Goal: Information Seeking & Learning: Learn about a topic

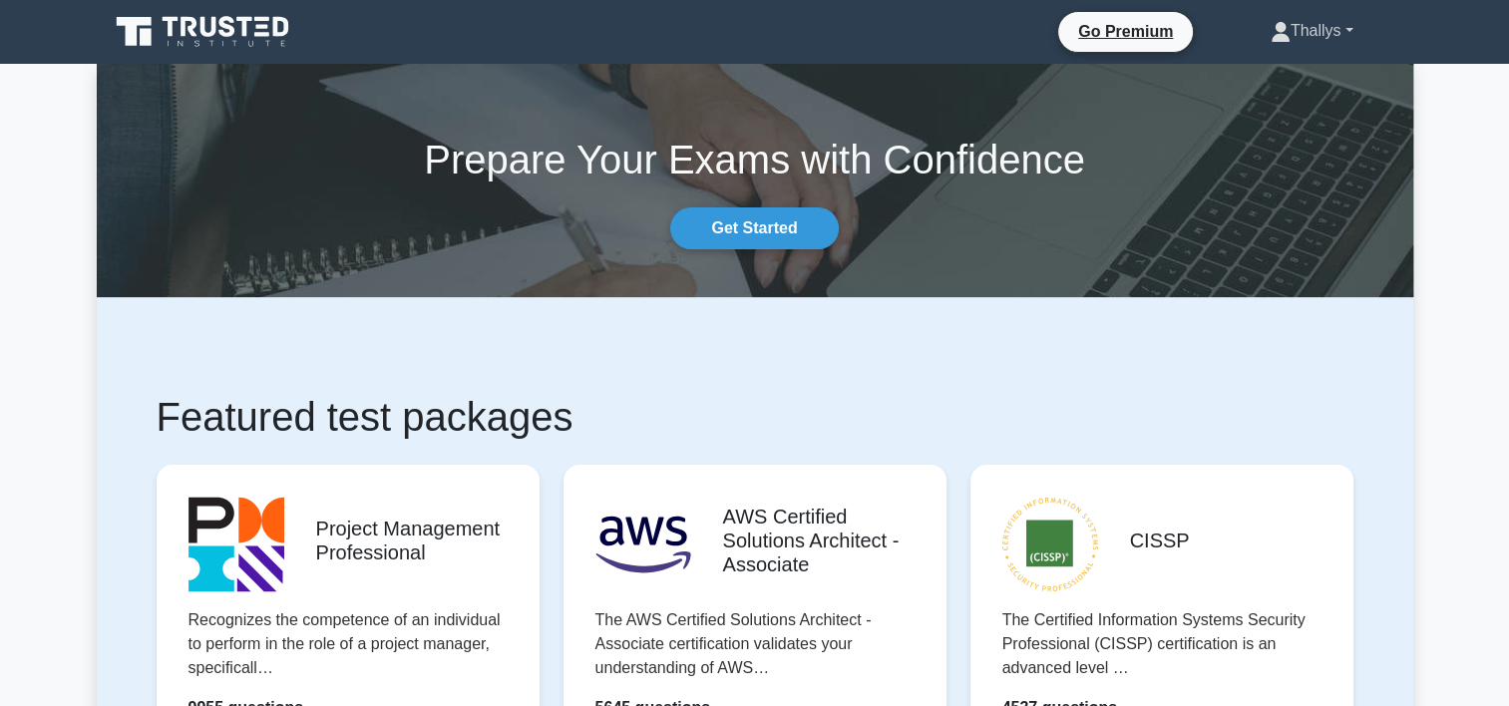
click at [1336, 22] on font "Thallys" at bounding box center [1315, 30] width 51 height 17
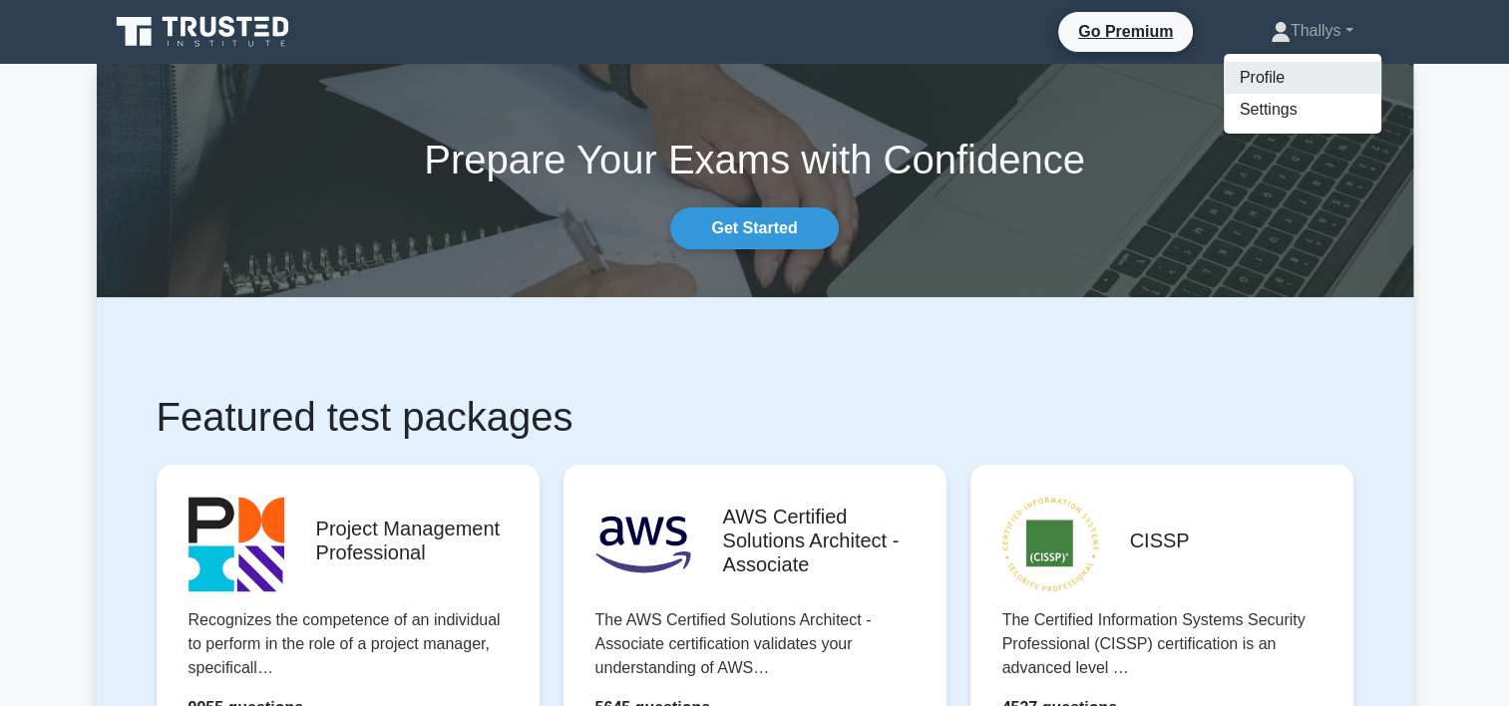
click at [1276, 79] on link "Profile" at bounding box center [1303, 78] width 158 height 32
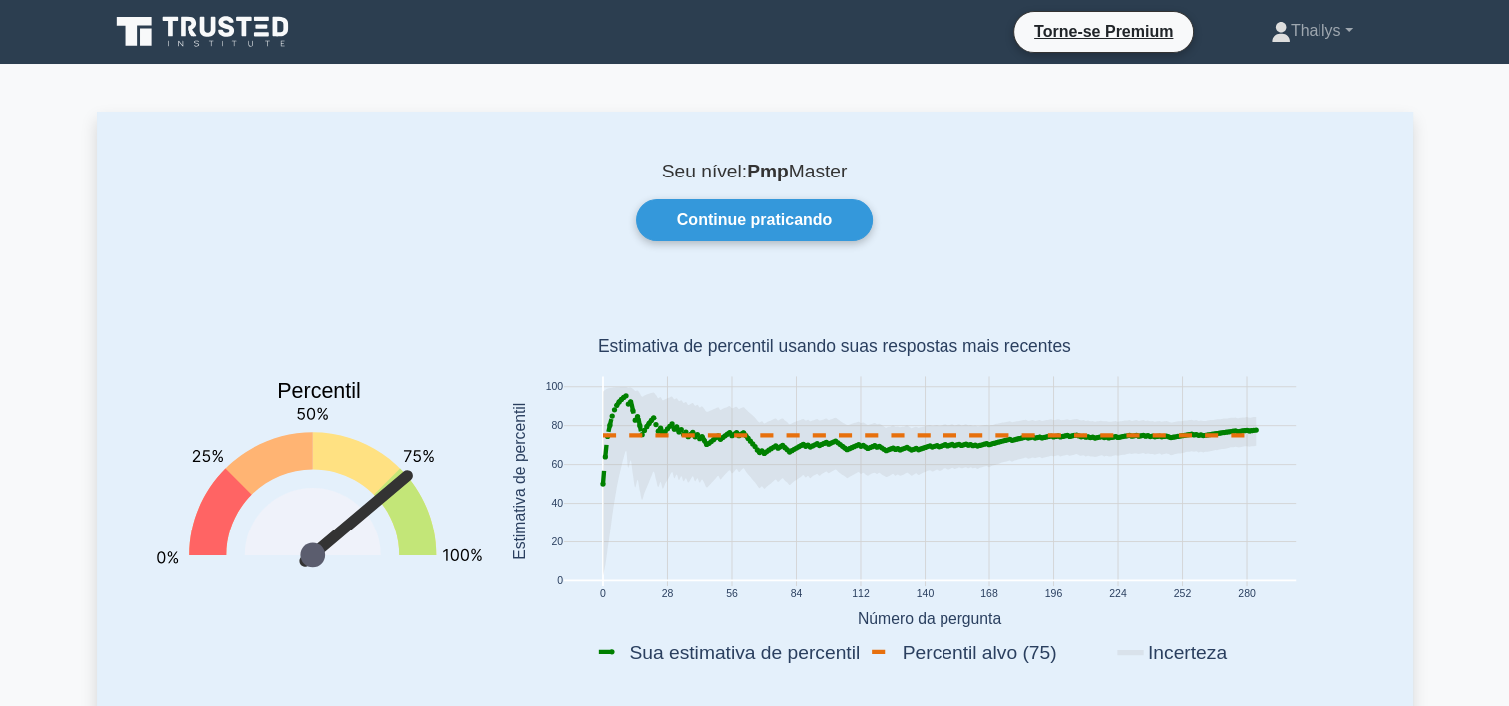
drag, startPoint x: 658, startPoint y: 164, endPoint x: 884, endPoint y: 159, distance: 225.4
click at [884, 159] on div "Seu nível: Pmp Master Continue praticando Percentil You are better than 78% of …" at bounding box center [755, 432] width 1316 height 641
drag, startPoint x: 540, startPoint y: 369, endPoint x: 546, endPoint y: 390, distance: 22.1
click at [545, 385] on icon "0 28 56 84 112 140 168 196 224 252 280 0 20 40 60 80 100 Sua estimativa de perc…" at bounding box center [930, 485] width 872 height 392
click at [1326, 392] on rect at bounding box center [930, 485] width 872 height 392
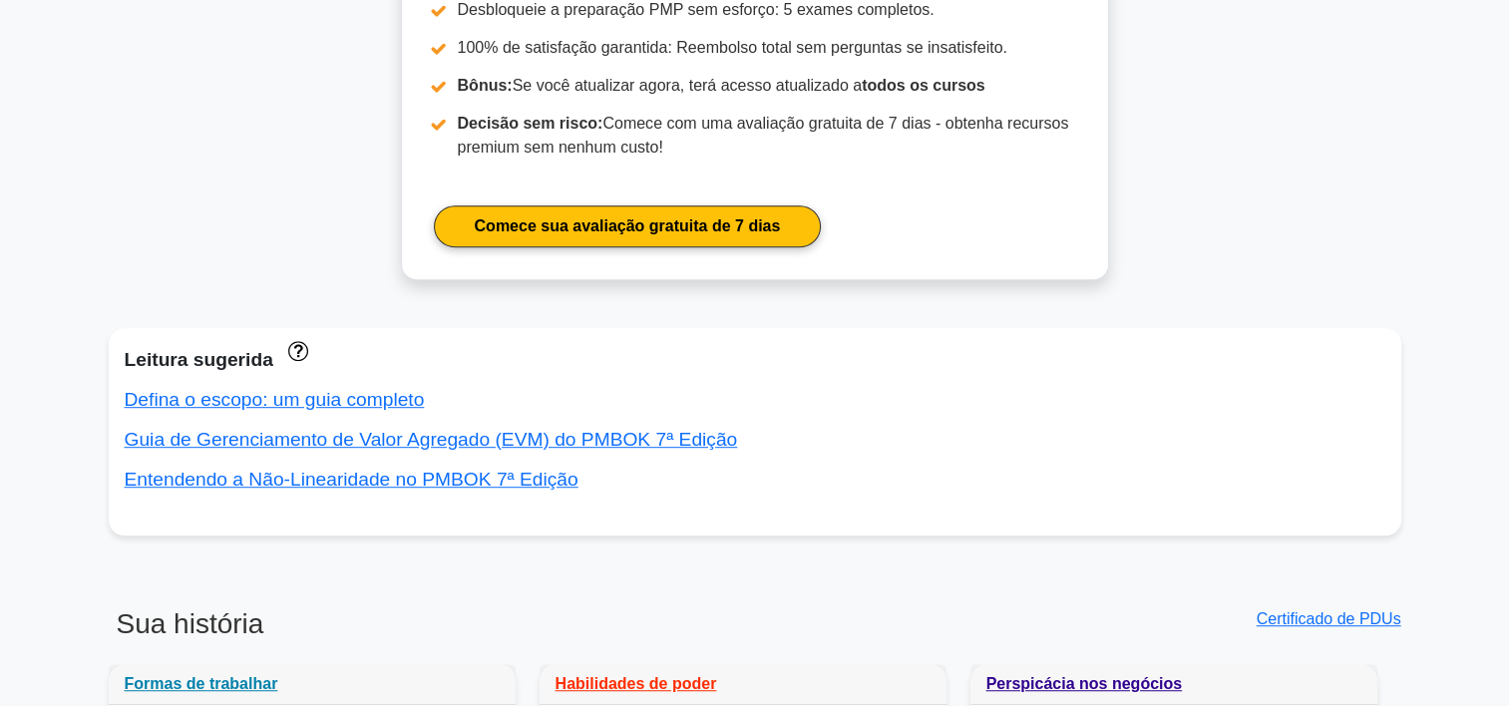
scroll to position [1197, 0]
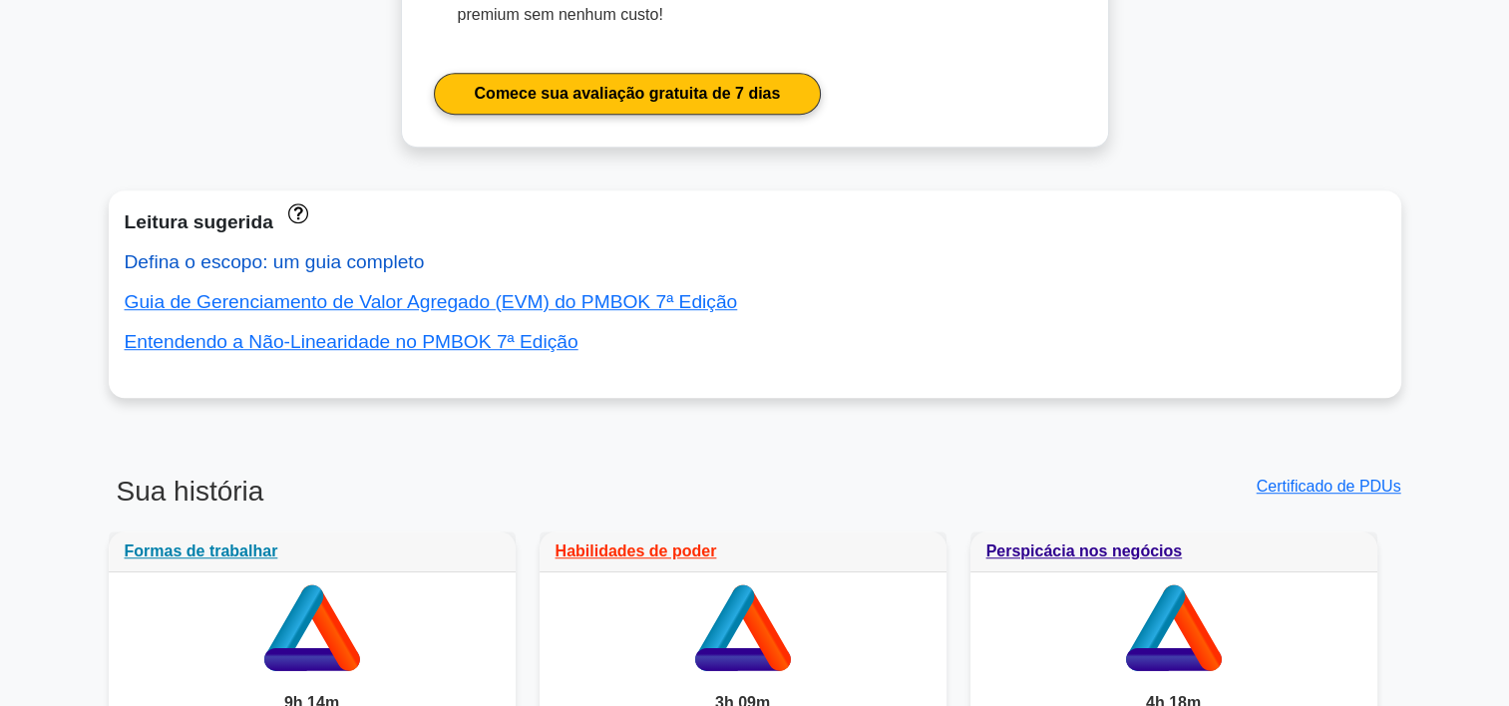
click at [219, 265] on link "Defina o escopo: um guia completo" at bounding box center [275, 261] width 300 height 21
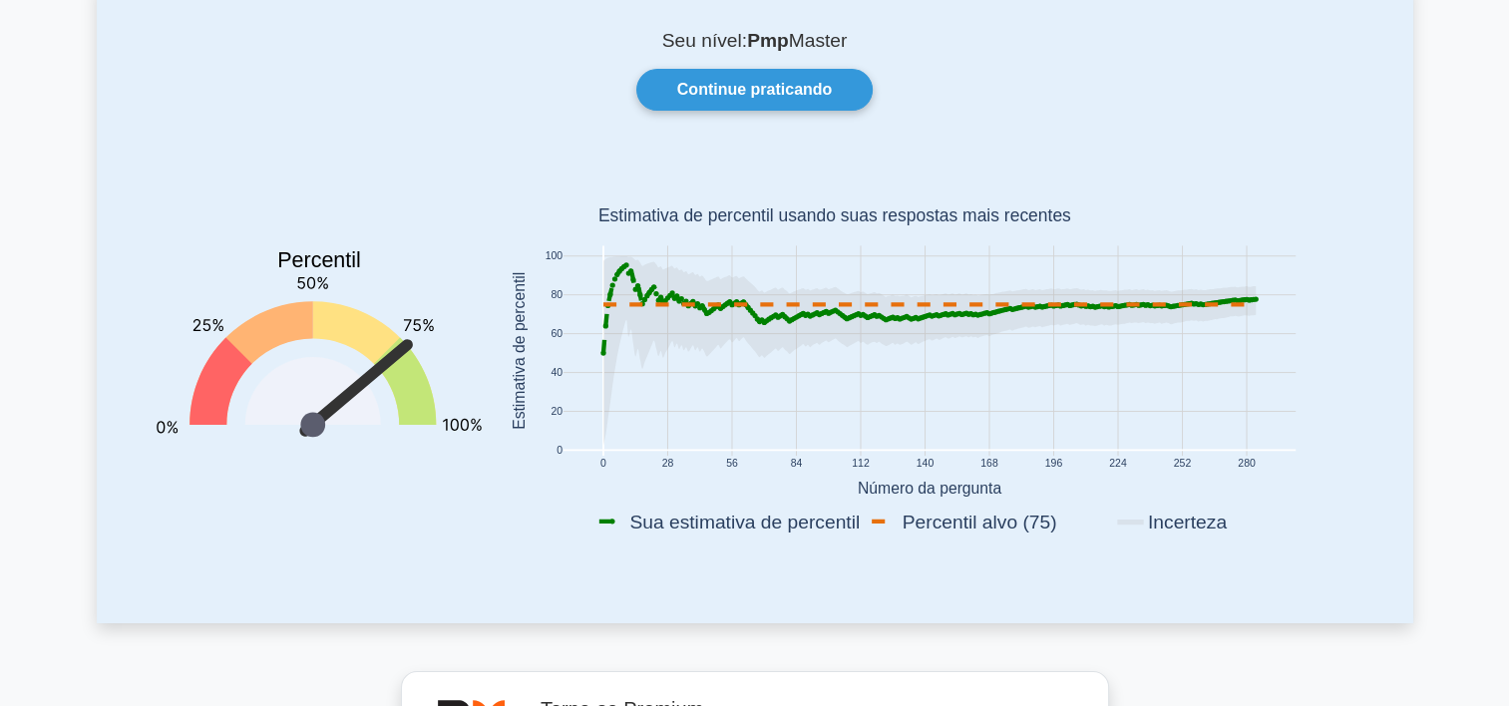
scroll to position [0, 0]
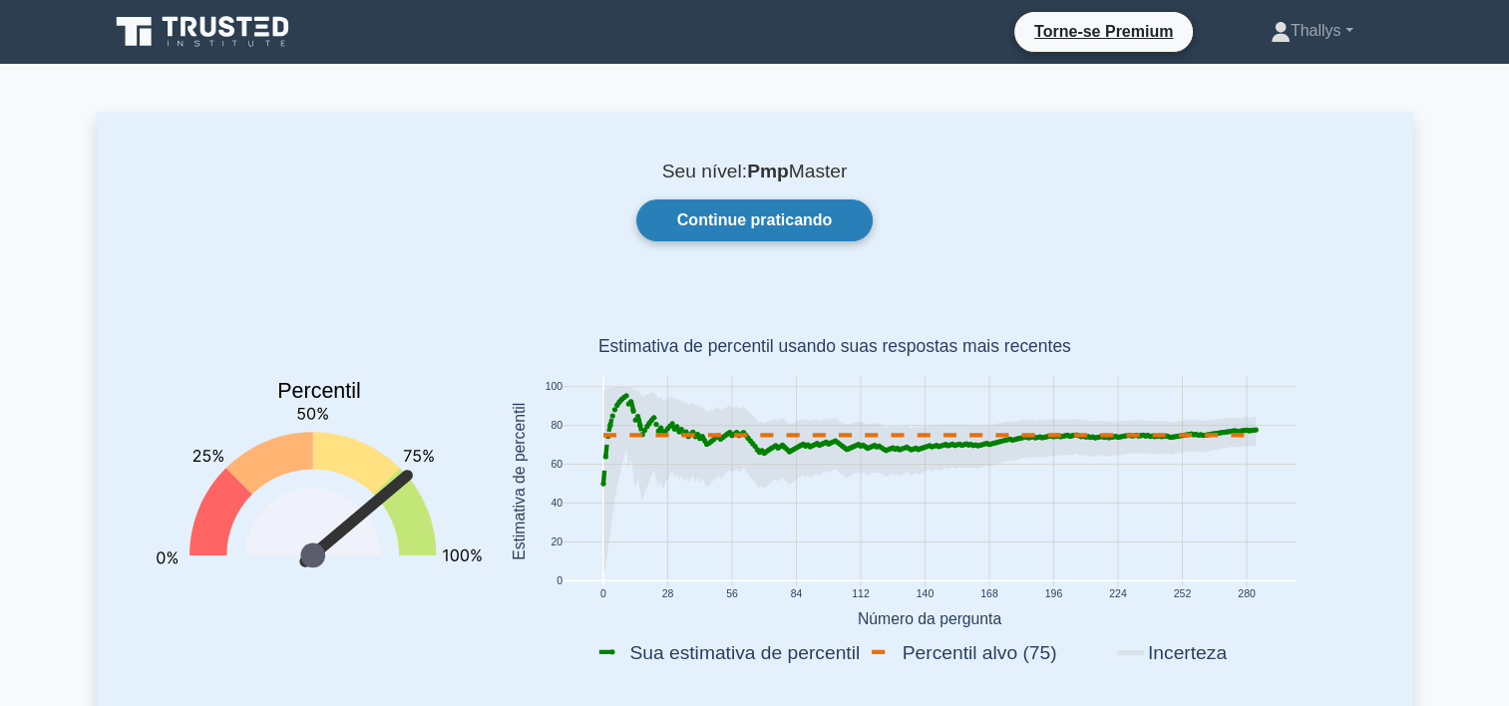
click at [806, 221] on link "Continue praticando" at bounding box center [754, 220] width 237 height 42
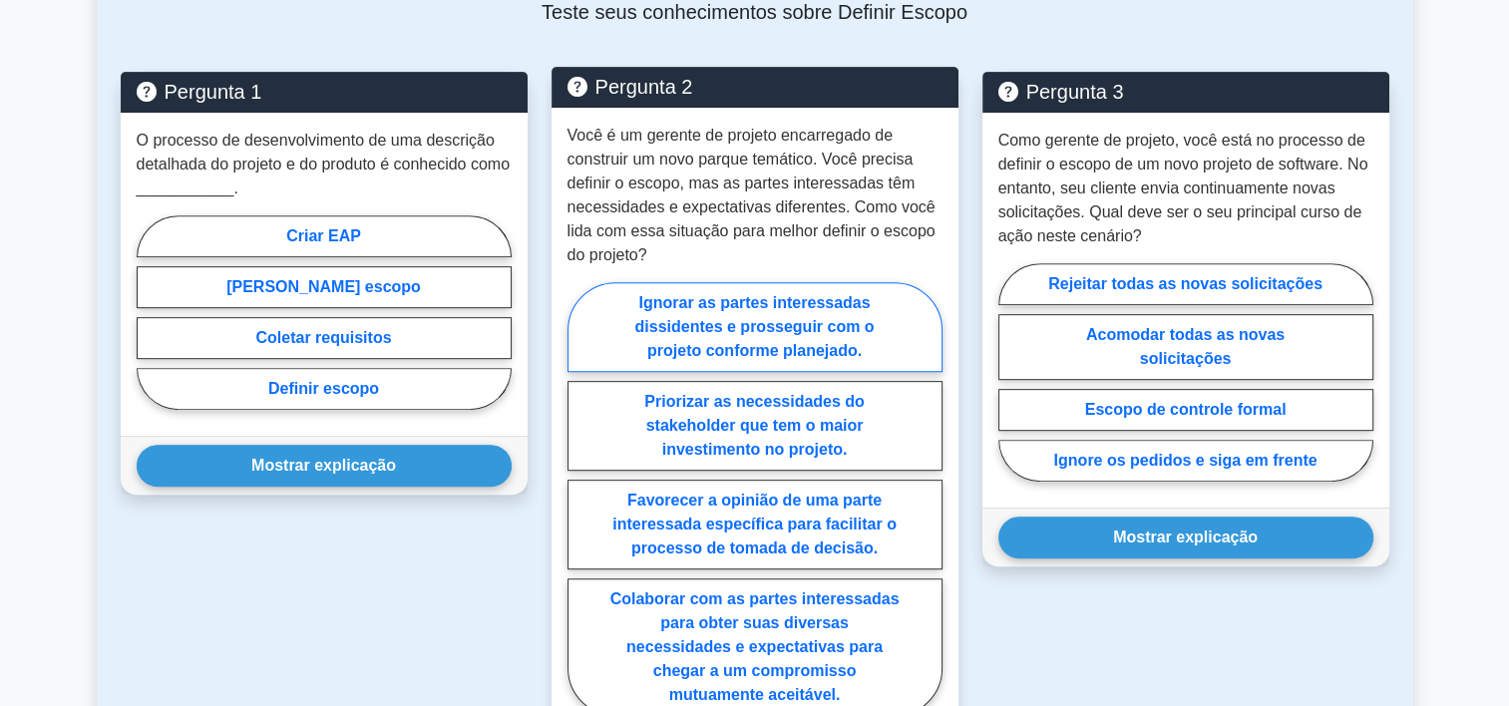
scroll to position [798, 0]
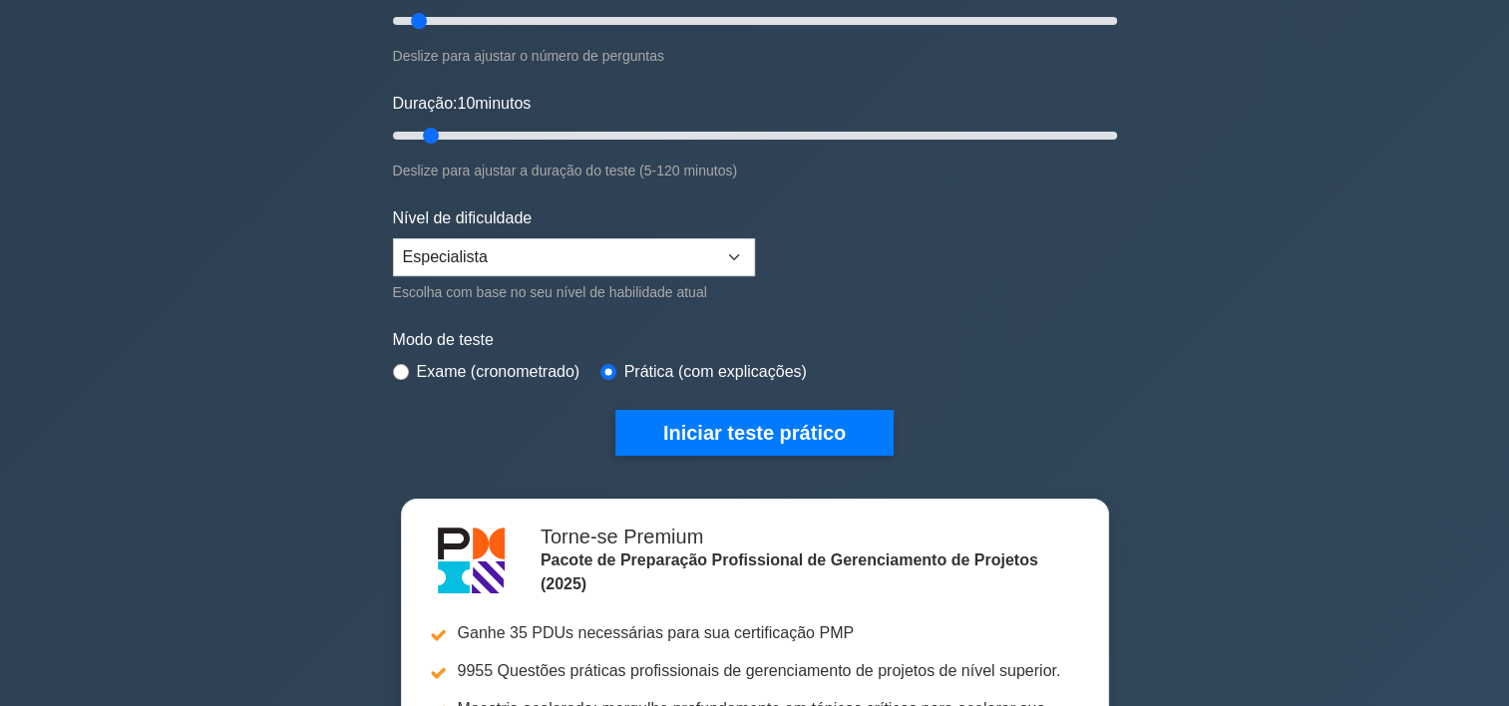
scroll to position [299, 0]
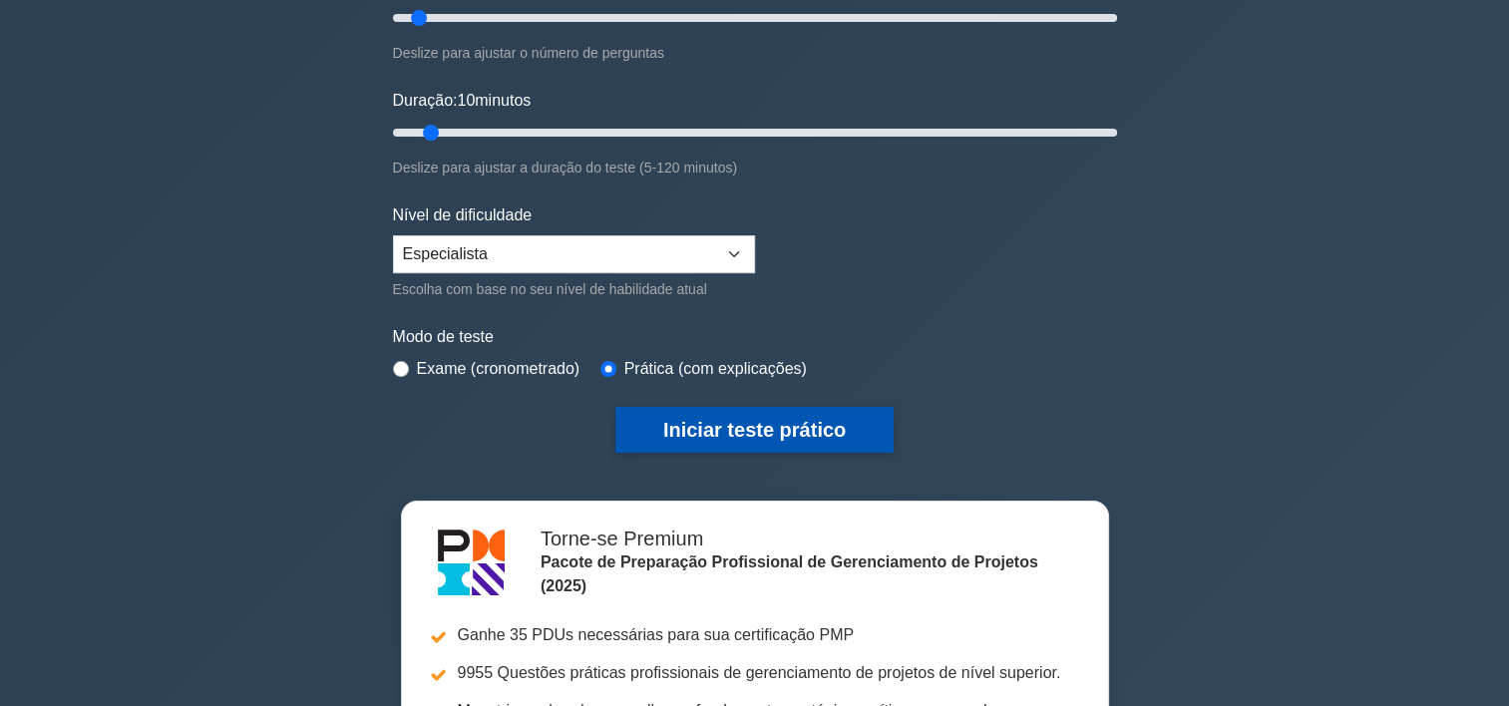
click at [726, 437] on button "Iniciar teste prático" at bounding box center [754, 430] width 278 height 46
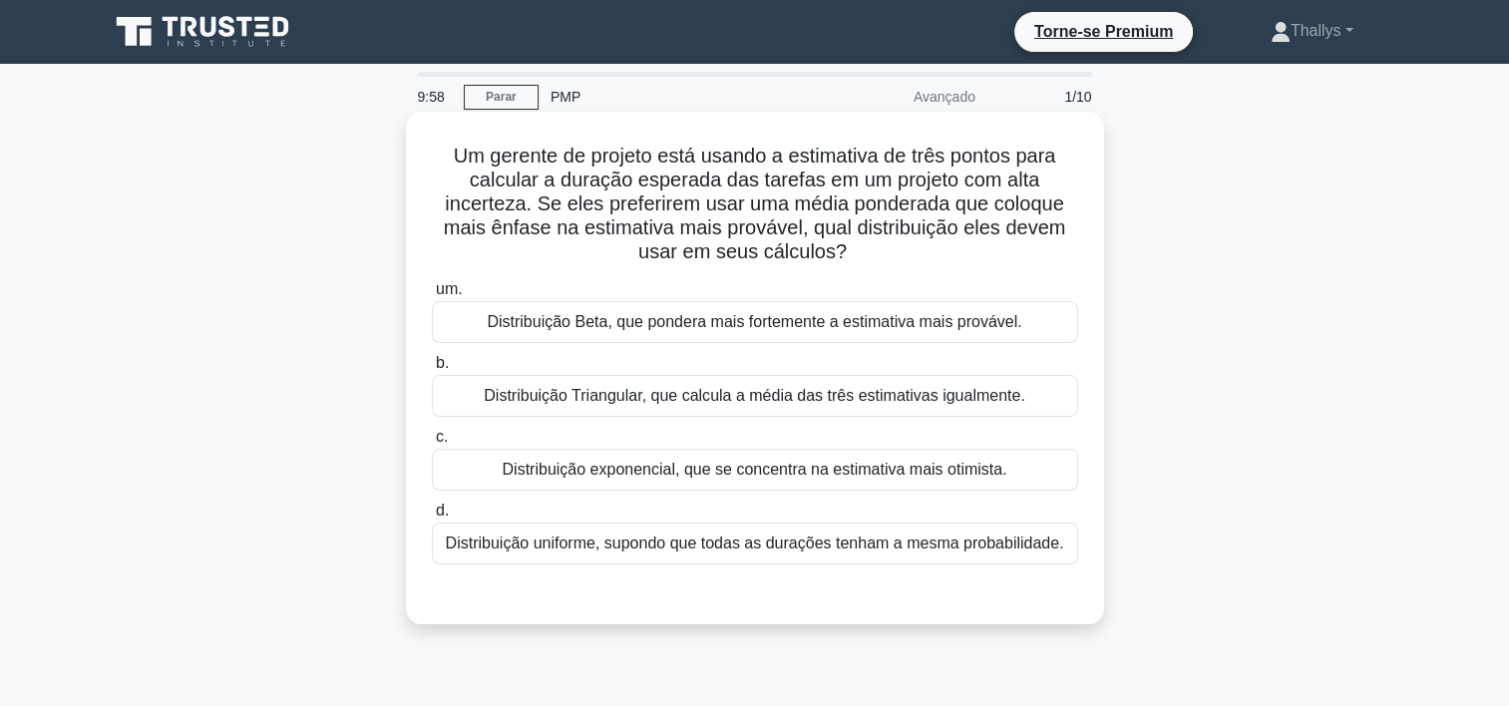
click at [668, 407] on div "Distribuição Triangular, que calcula a média das três estimativas igualmente." at bounding box center [755, 396] width 646 height 42
click at [432, 370] on input "b. Distribuição Triangular, que calcula a média das três estimativas igualmente." at bounding box center [432, 363] width 0 height 13
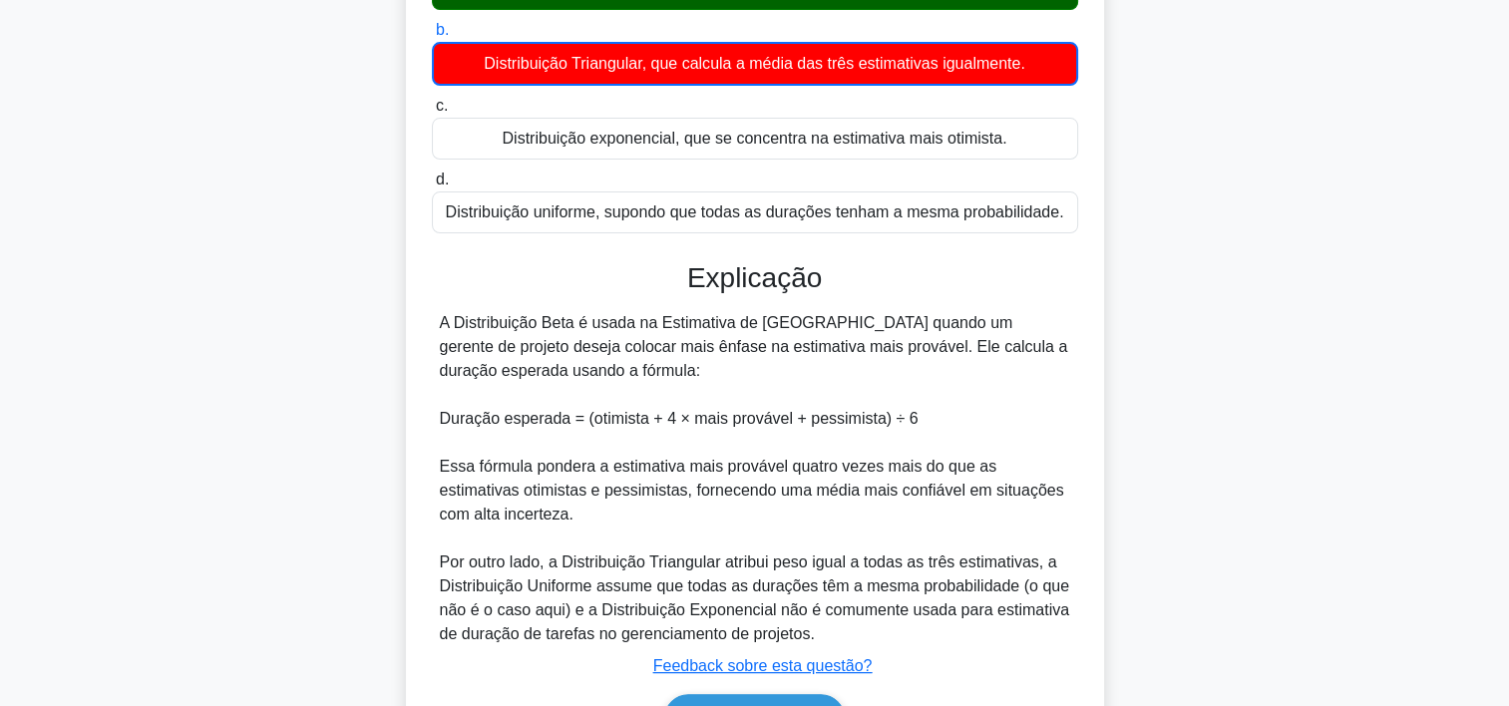
scroll to position [399, 0]
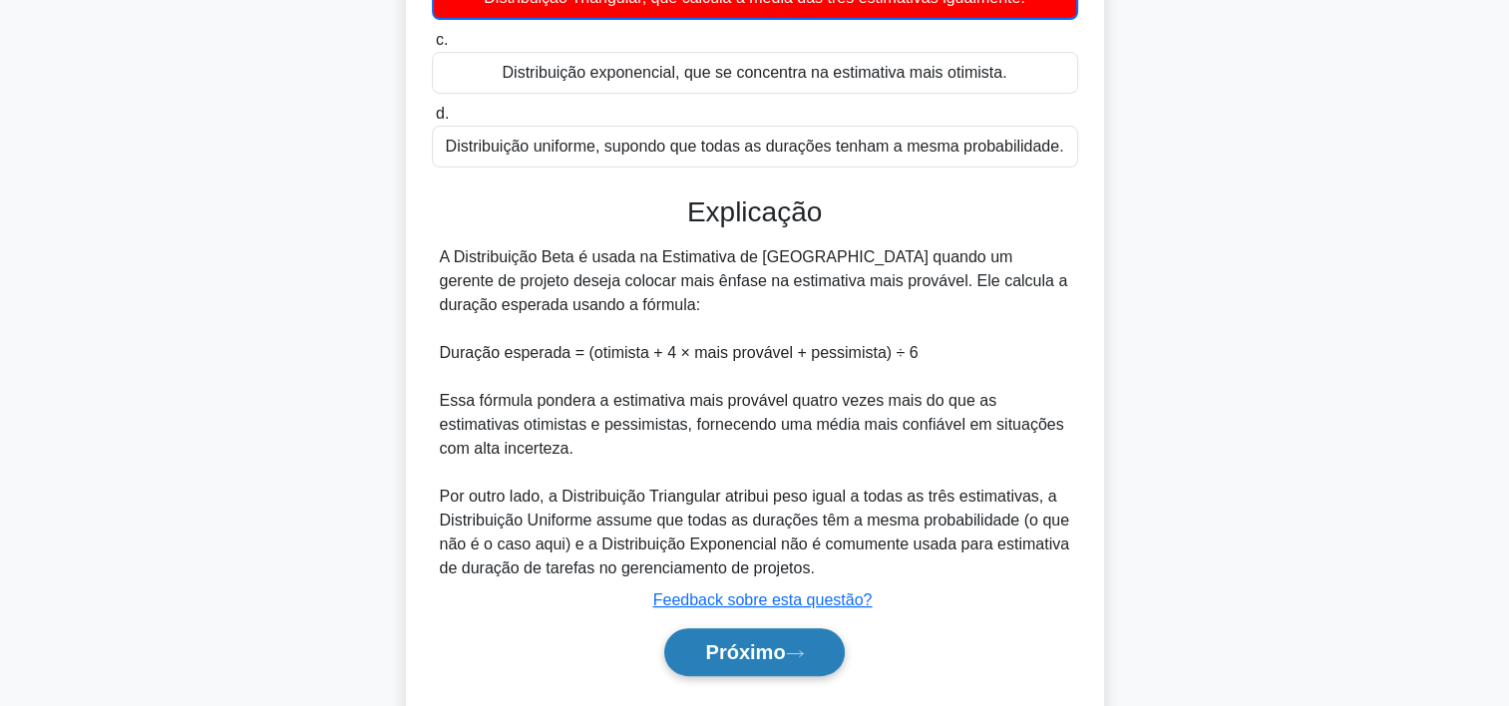
click at [796, 648] on icon at bounding box center [795, 653] width 18 height 11
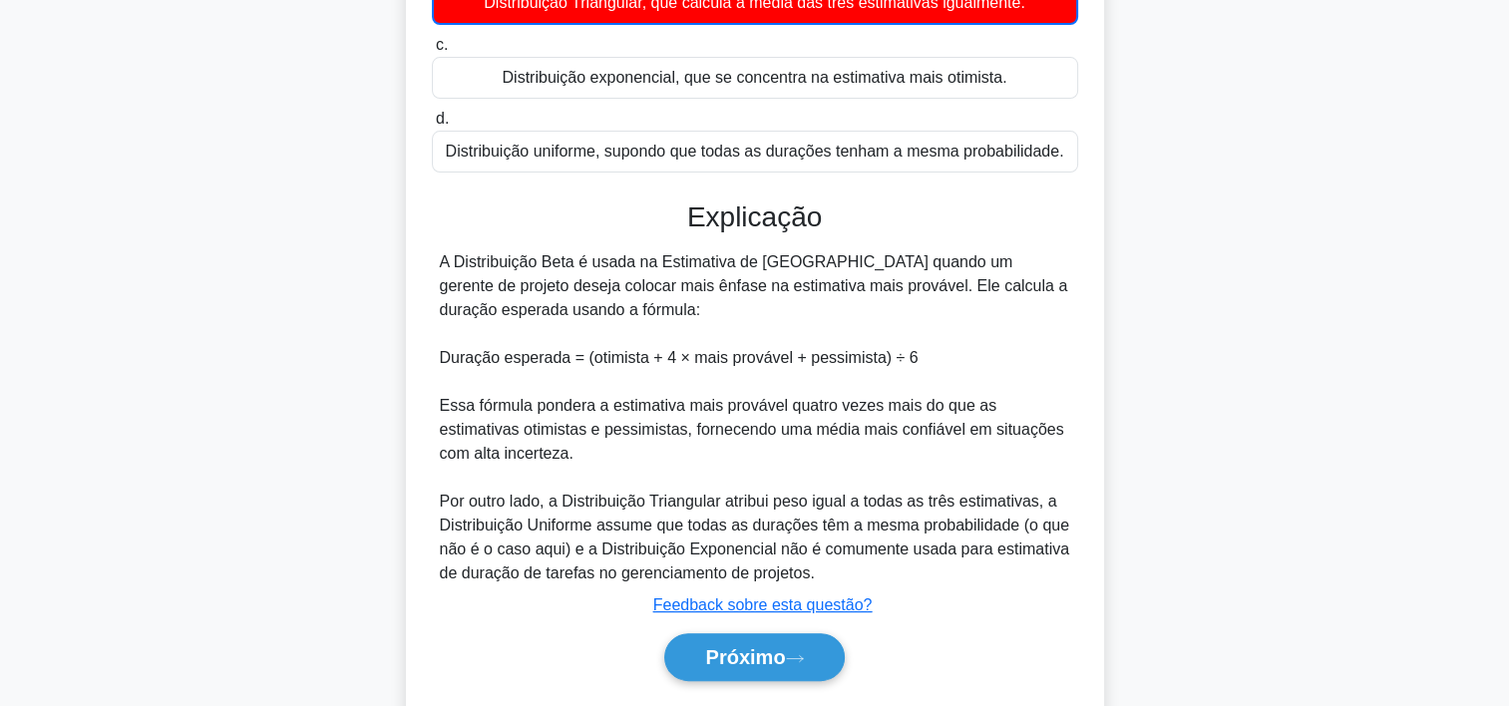
scroll to position [371, 0]
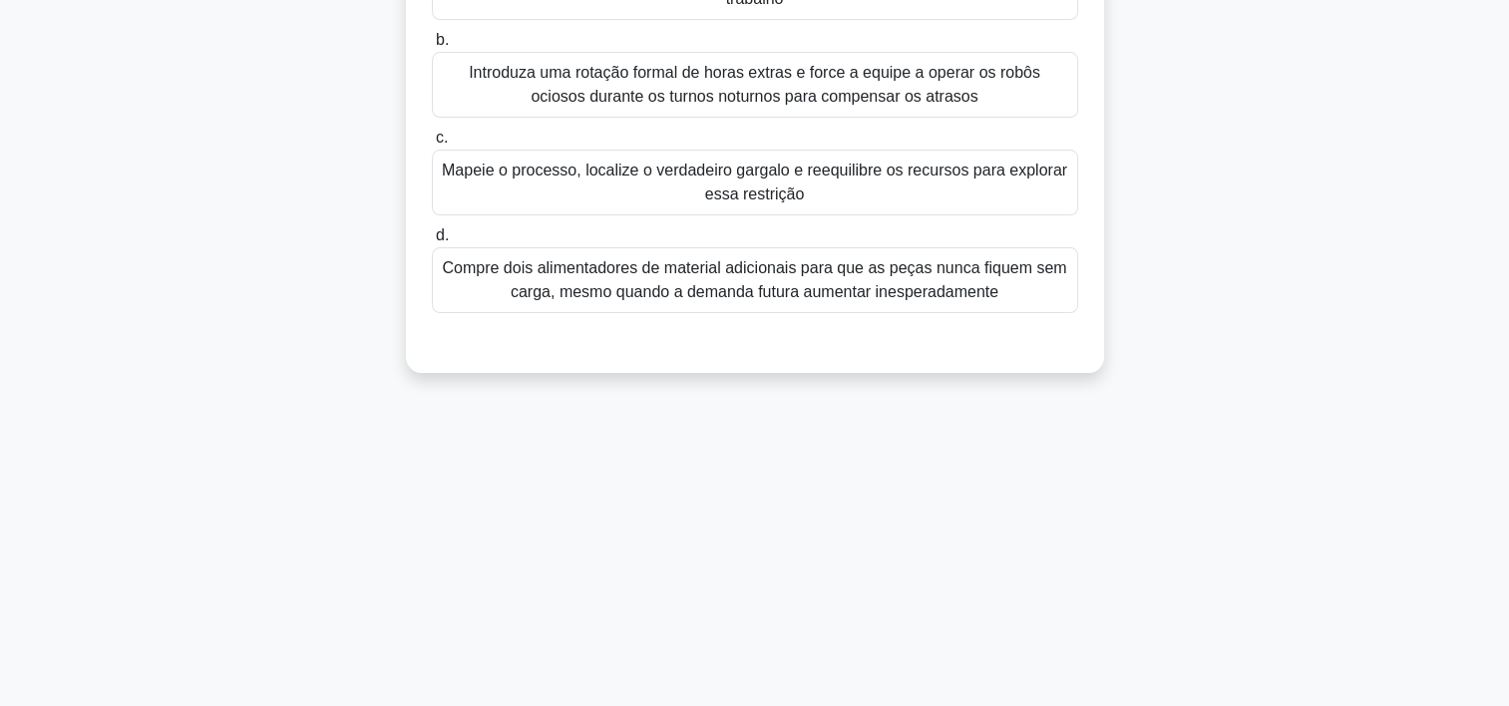
click at [594, 215] on div "Mapeie o processo, localize o verdadeiro gargalo e reequilibre os recursos para…" at bounding box center [755, 183] width 646 height 66
click at [432, 145] on input "c. Mapeie o processo, localize o verdadeiro gargalo e reequilibre os recursos p…" at bounding box center [432, 138] width 0 height 13
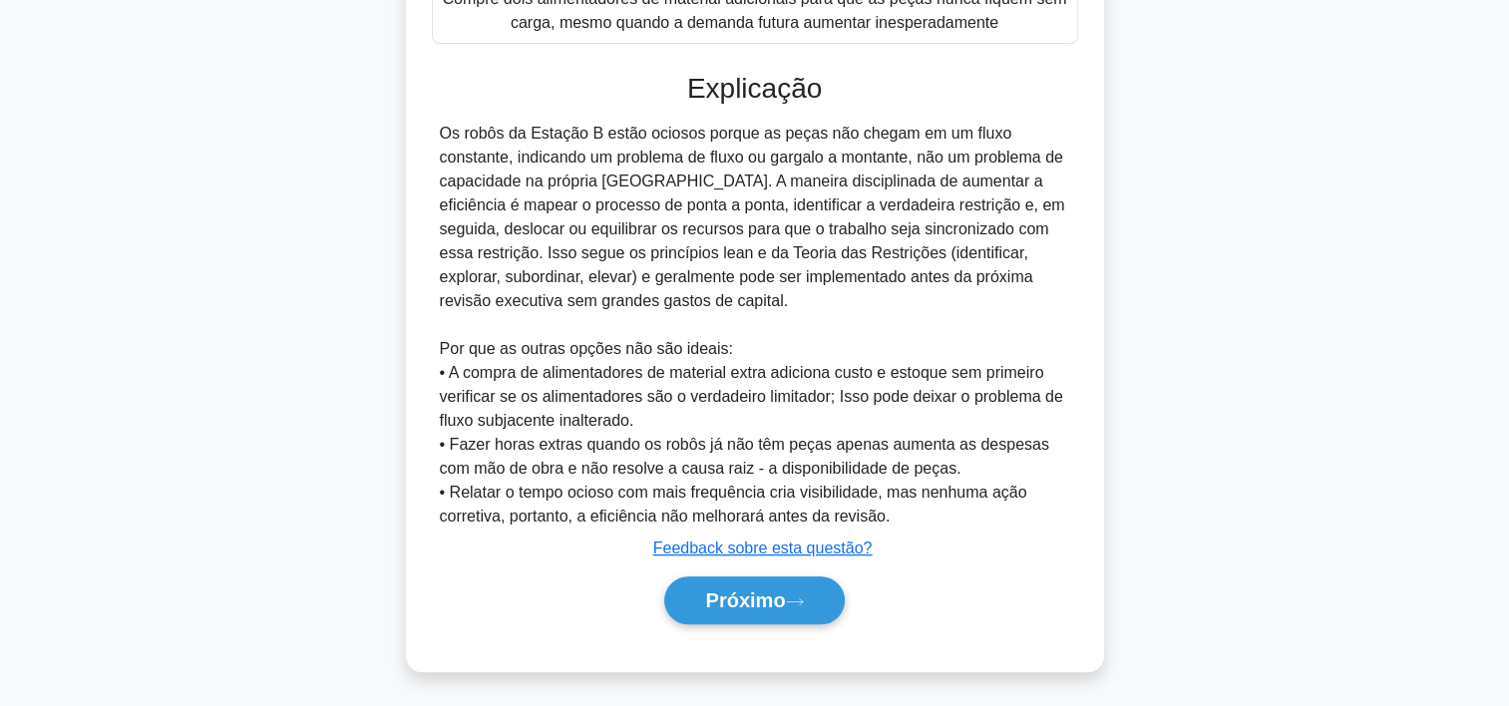
scroll to position [666, 0]
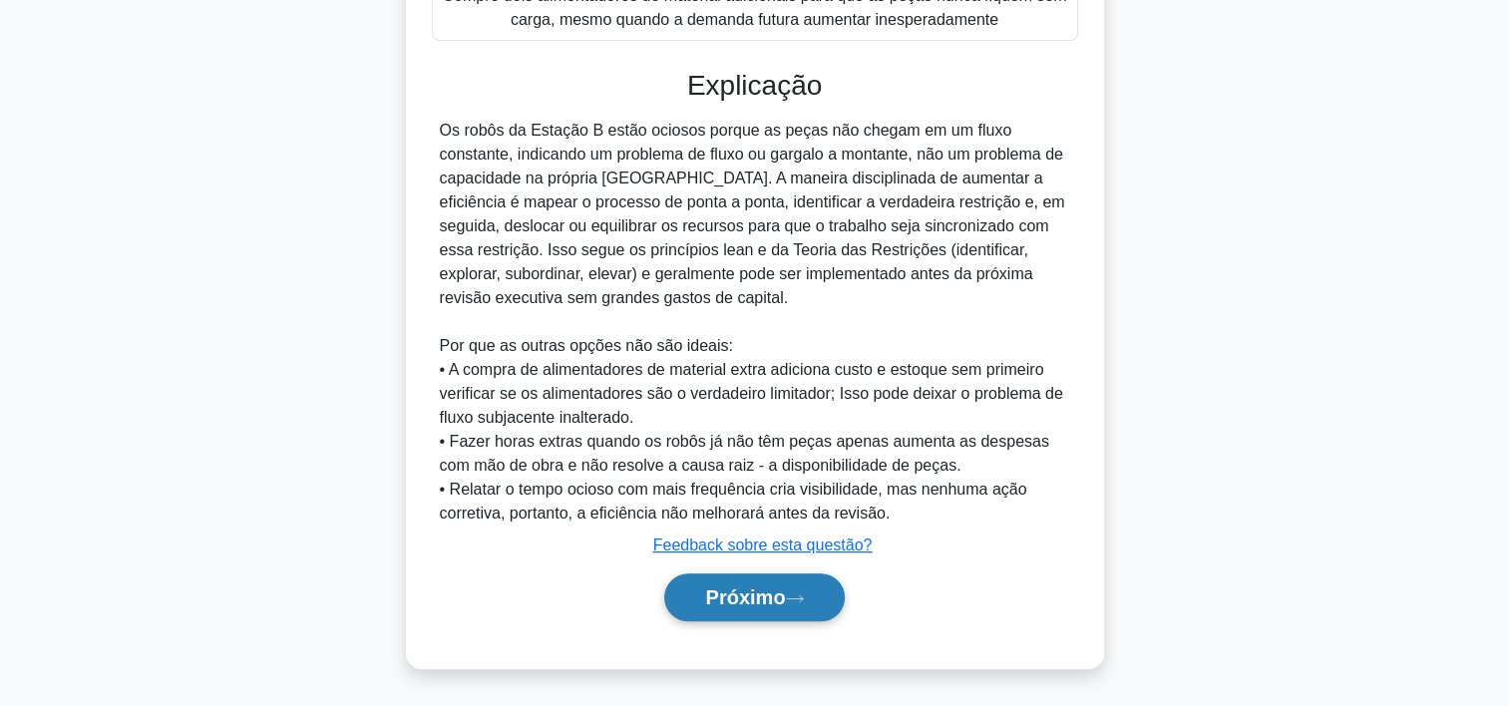
click at [751, 586] on font "Próximo" at bounding box center [745, 597] width 80 height 22
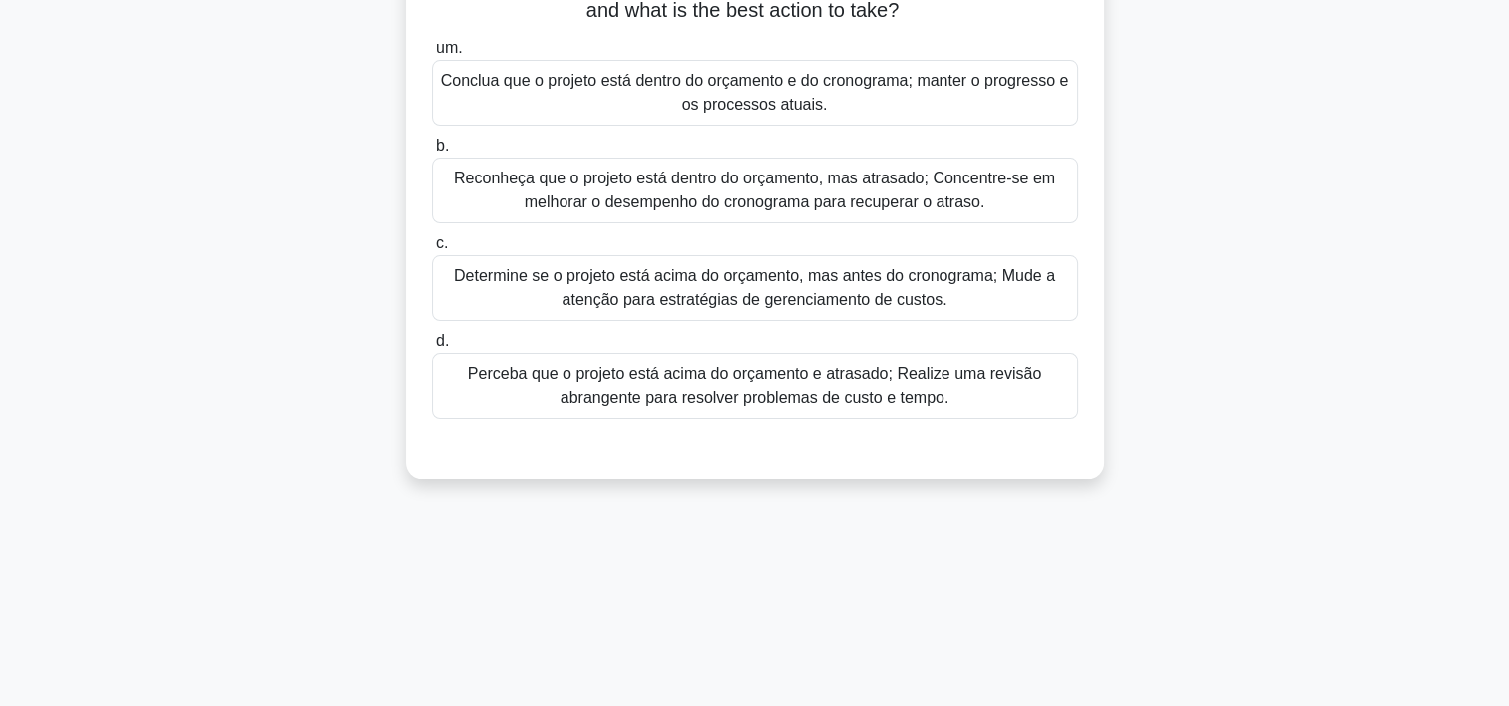
scroll to position [172, 0]
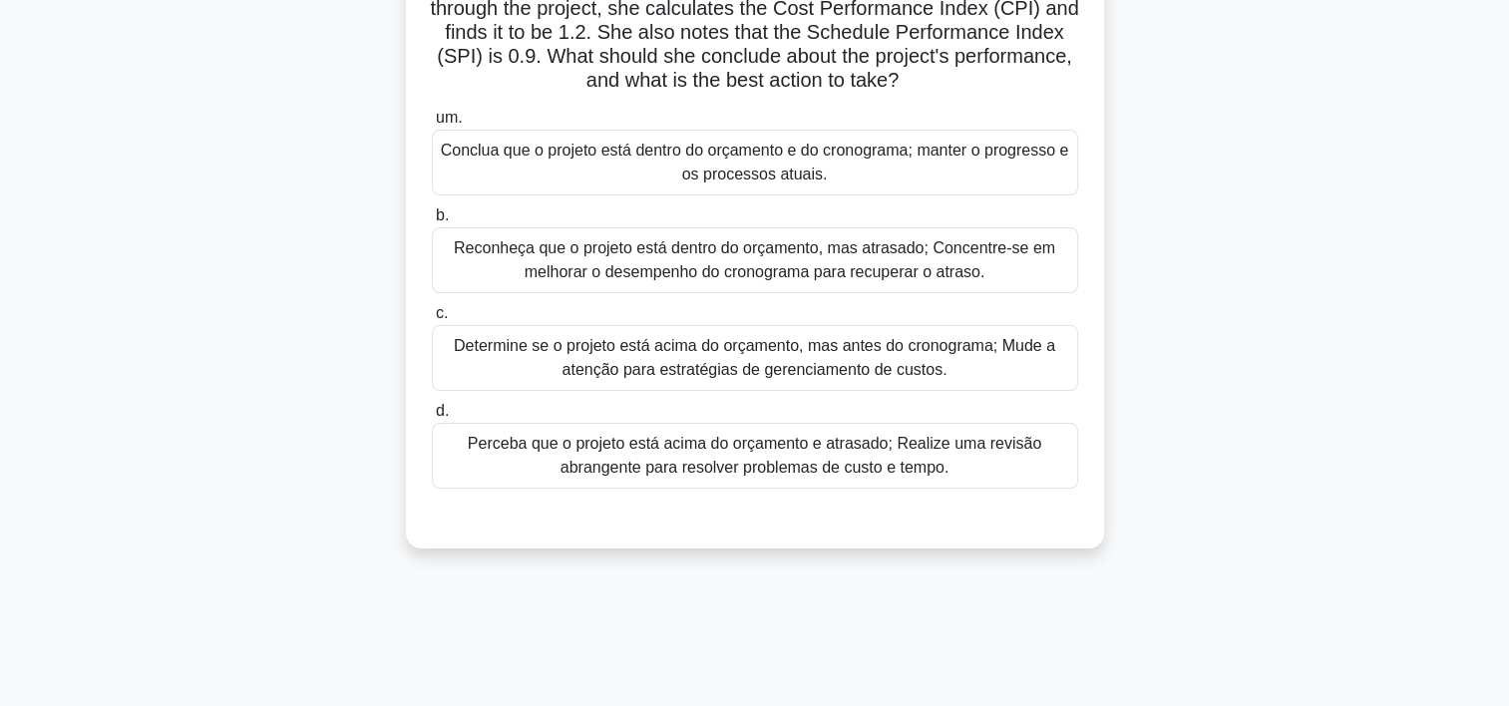
click at [633, 281] on div "Reconheça que o projeto está dentro do orçamento, mas atrasado; Concentre-se em…" at bounding box center [755, 260] width 646 height 66
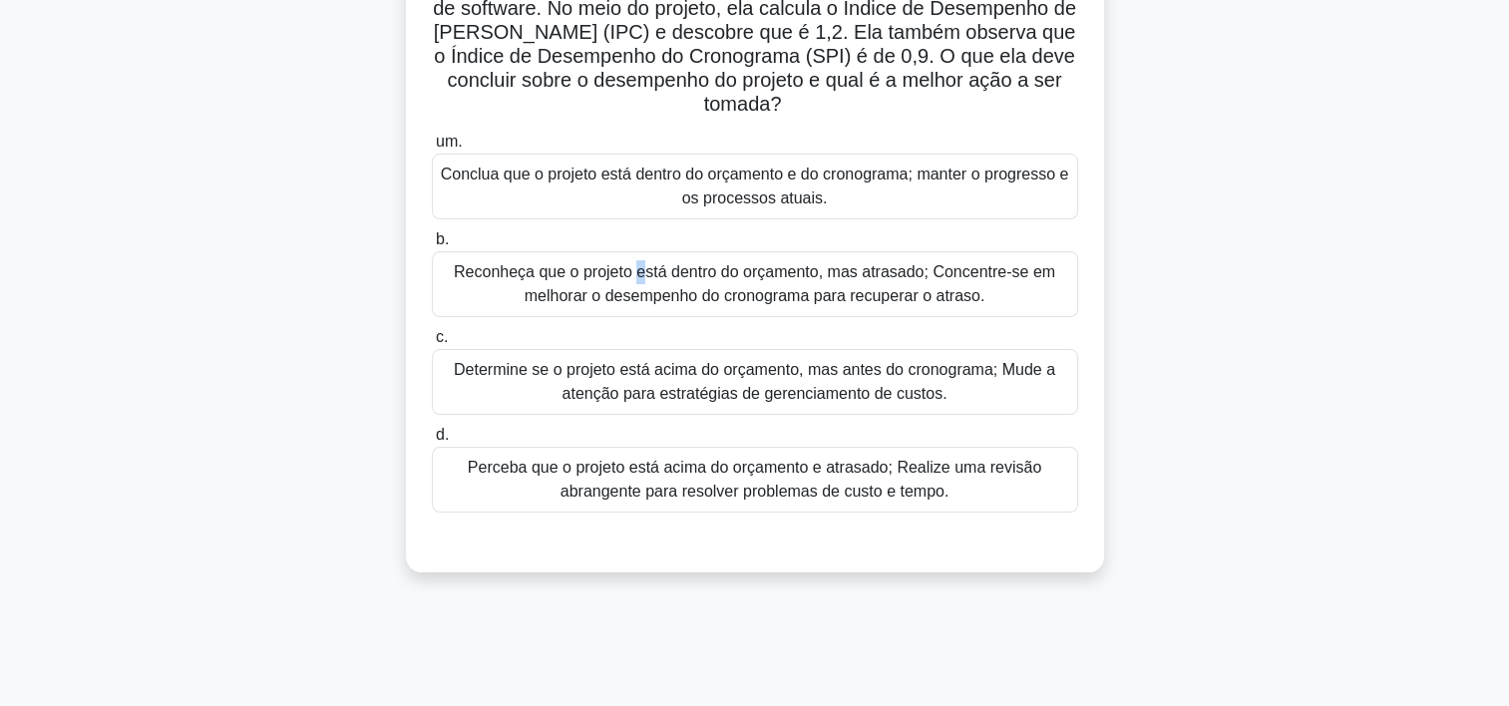
click at [629, 281] on div "Reconheça que o projeto está dentro do orçamento, mas atrasado; Concentre-se em…" at bounding box center [755, 284] width 646 height 66
click at [432, 246] on input "b. Reconheça que o projeto está dentro do orçamento, mas atrasado; Concentre-se…" at bounding box center [432, 239] width 0 height 13
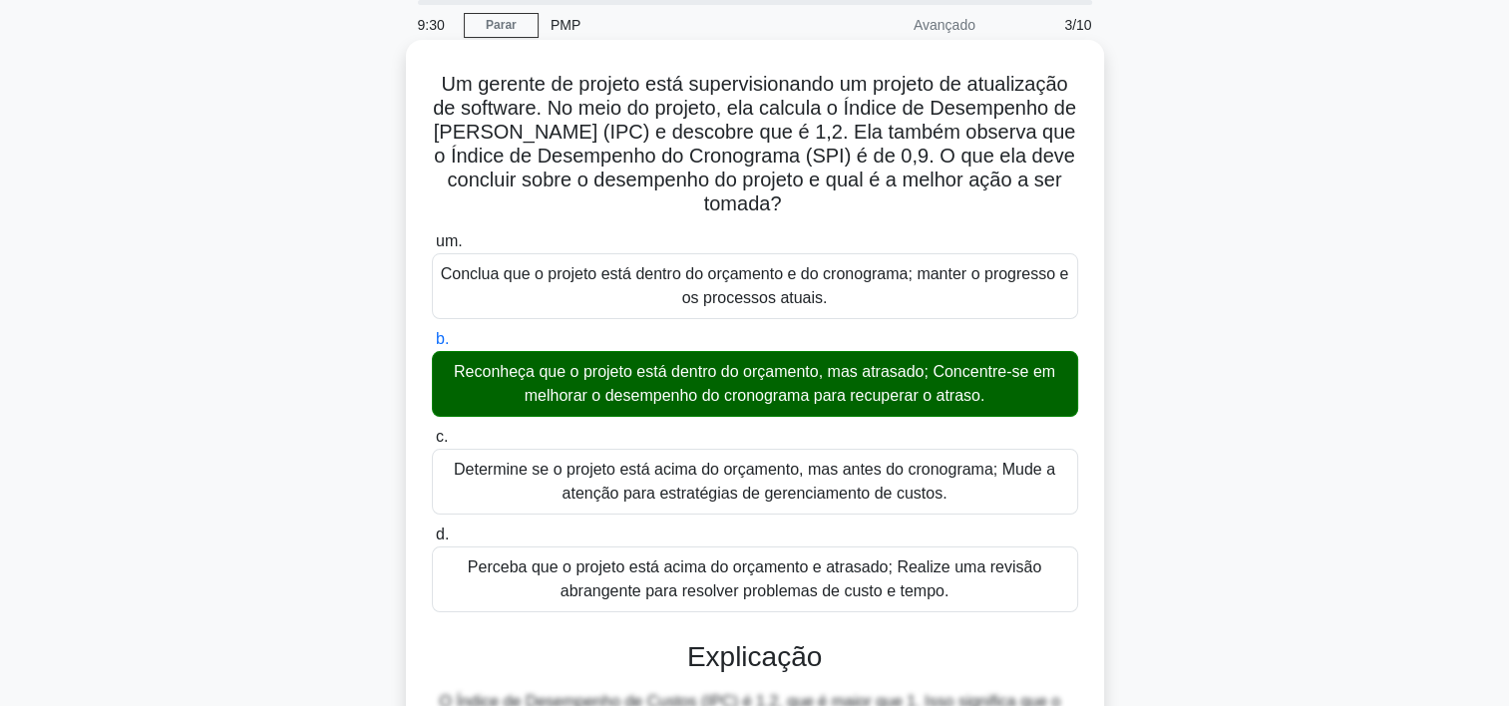
scroll to position [0, 0]
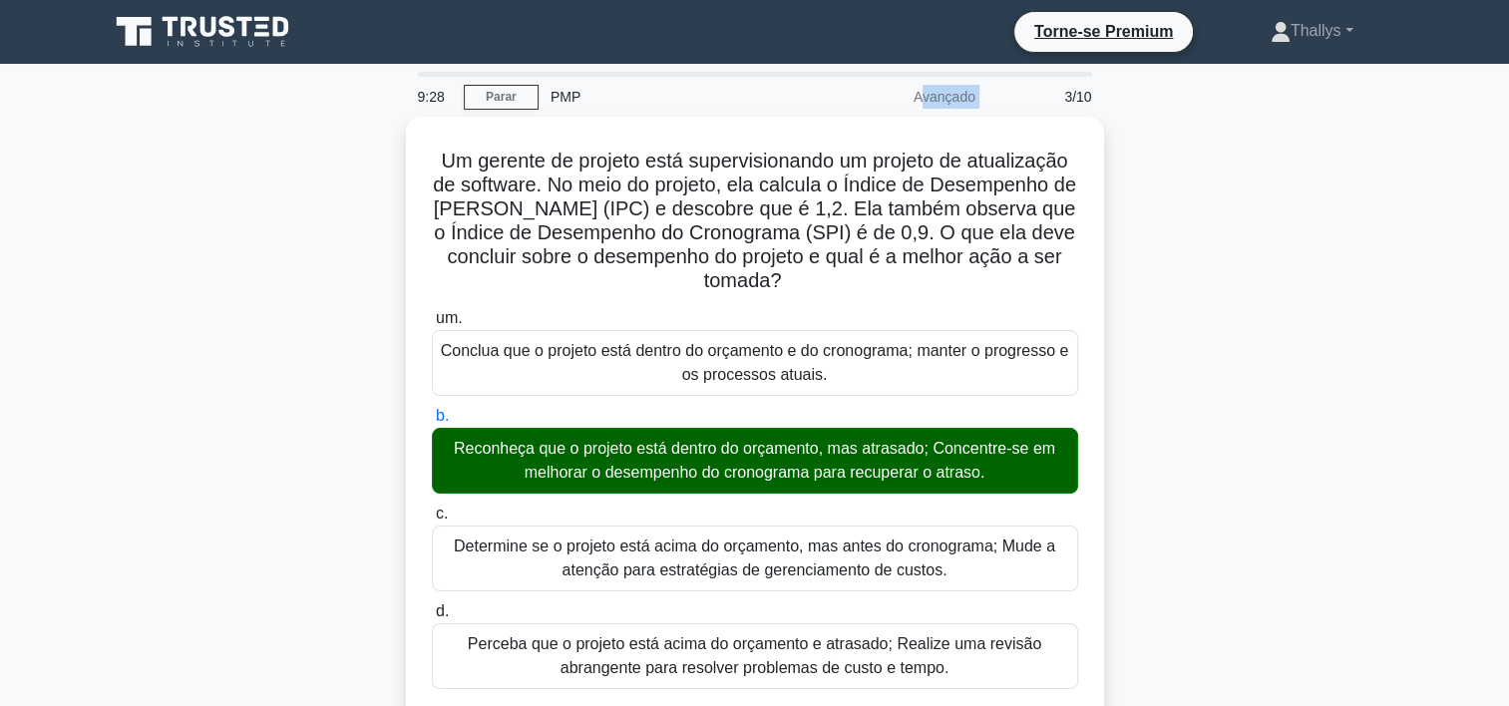
drag, startPoint x: 915, startPoint y: 92, endPoint x: 996, endPoint y: 100, distance: 81.2
click at [996, 100] on div "9:28 Parar PMP Avançado 3/10" at bounding box center [755, 97] width 698 height 40
click at [495, 90] on link "Parar" at bounding box center [501, 97] width 75 height 25
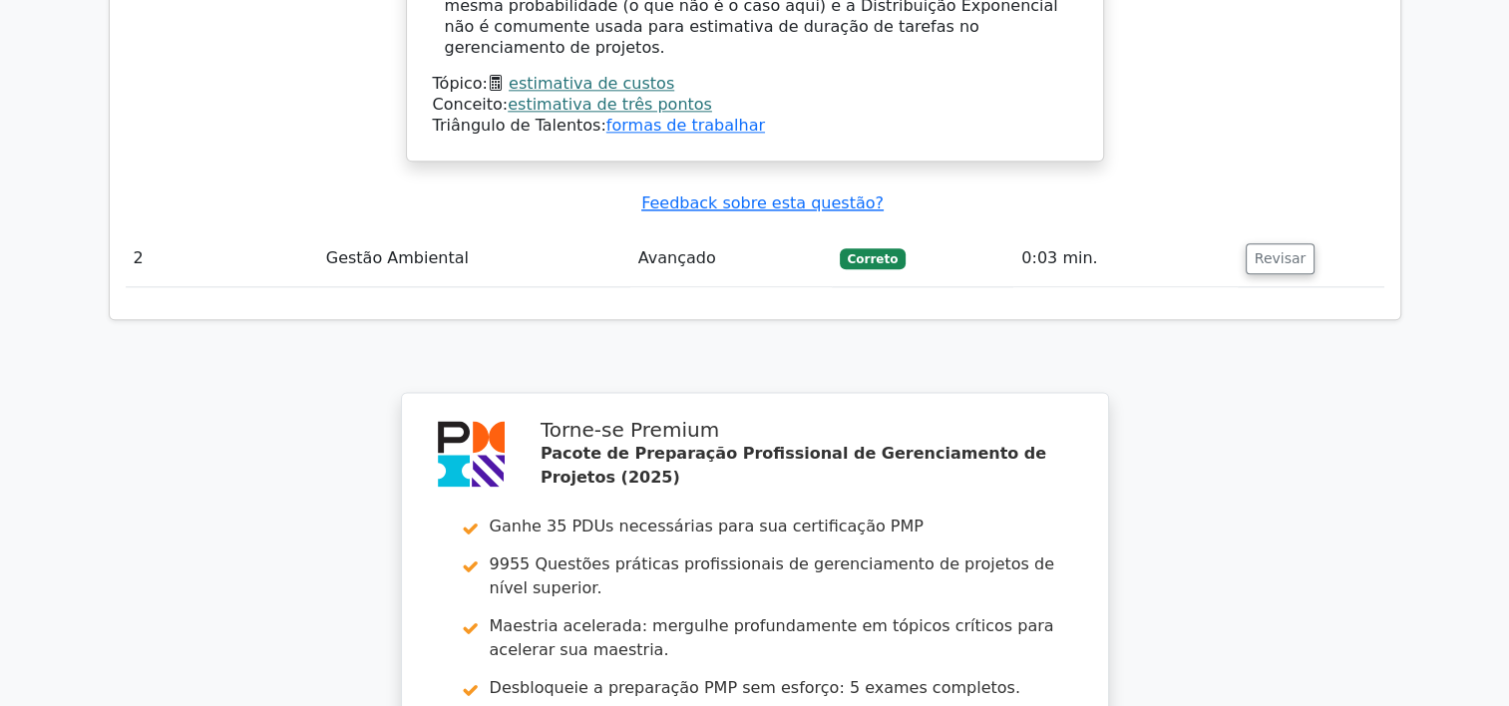
scroll to position [3054, 0]
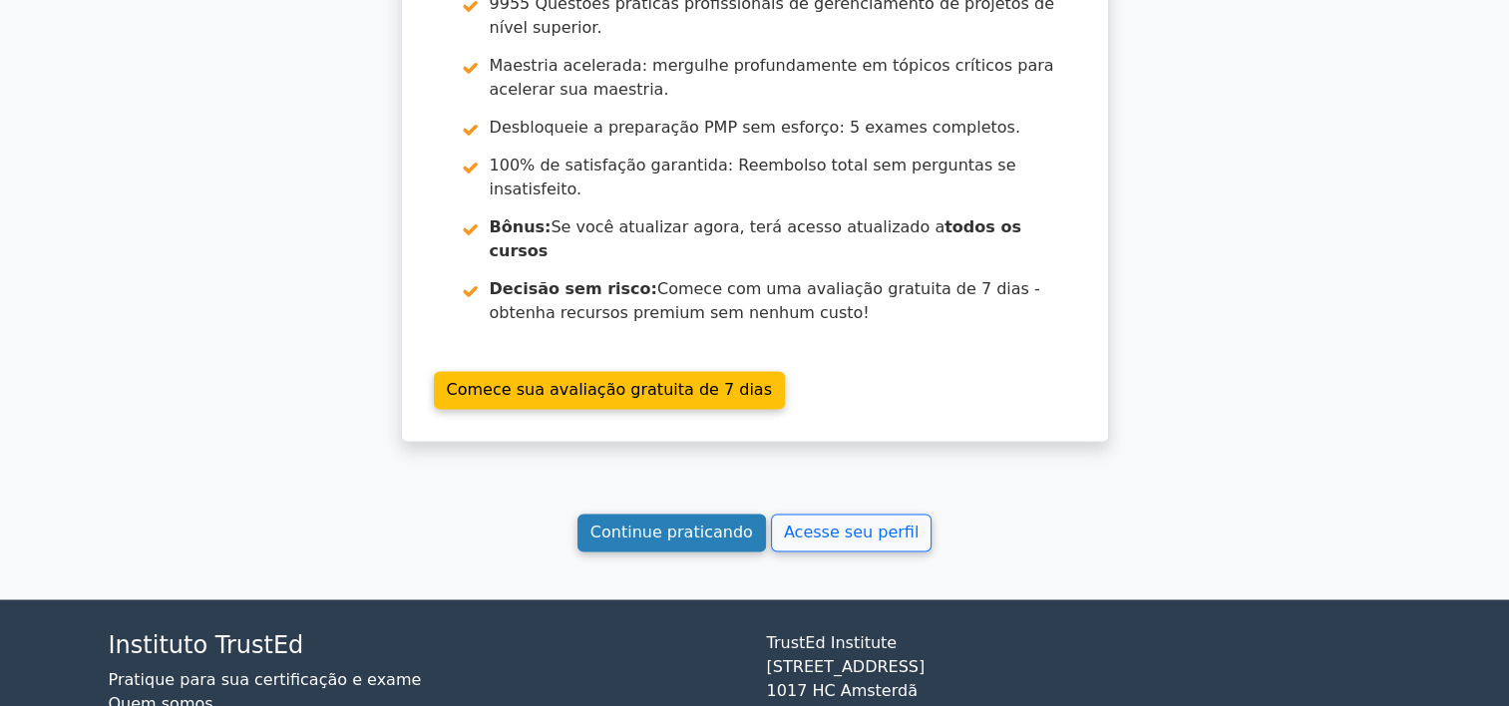
click at [699, 514] on link "Continue praticando" at bounding box center [671, 533] width 188 height 38
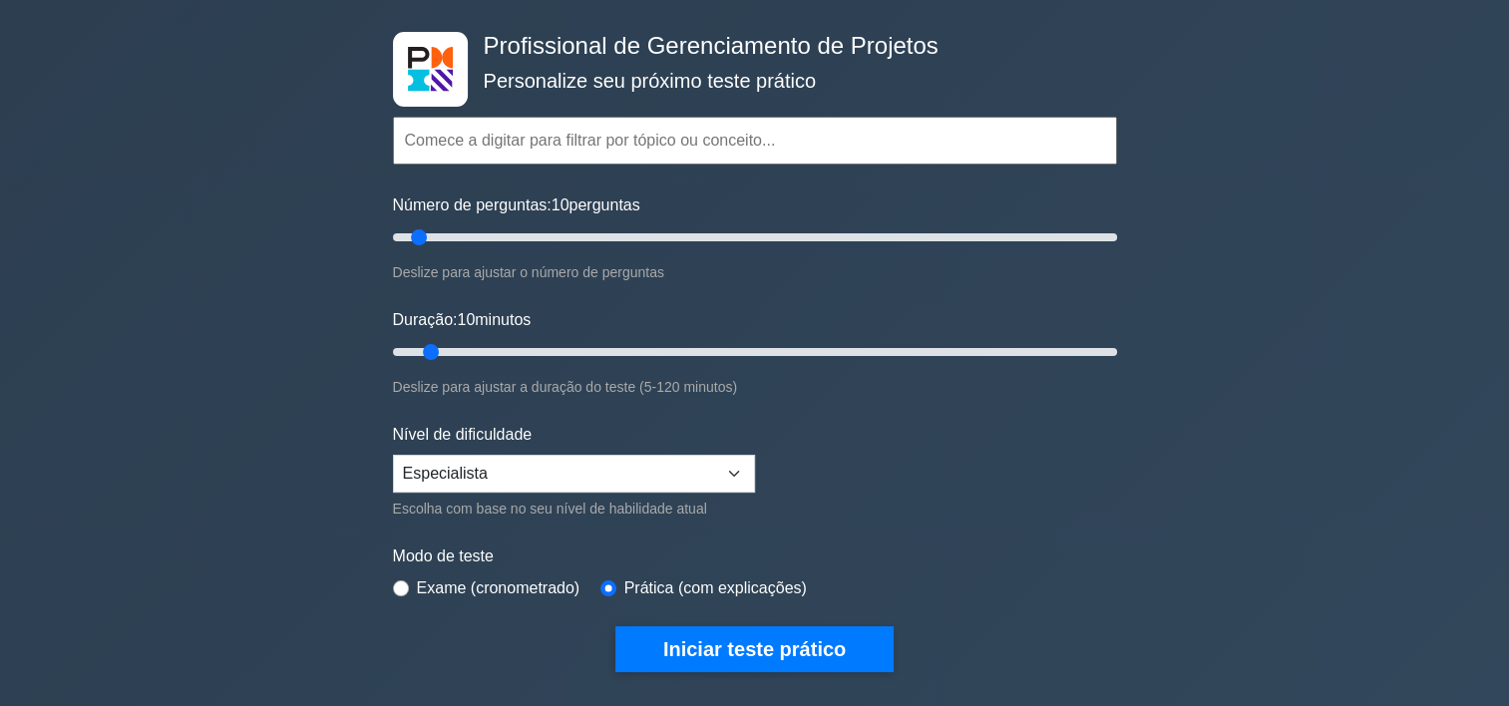
scroll to position [100, 0]
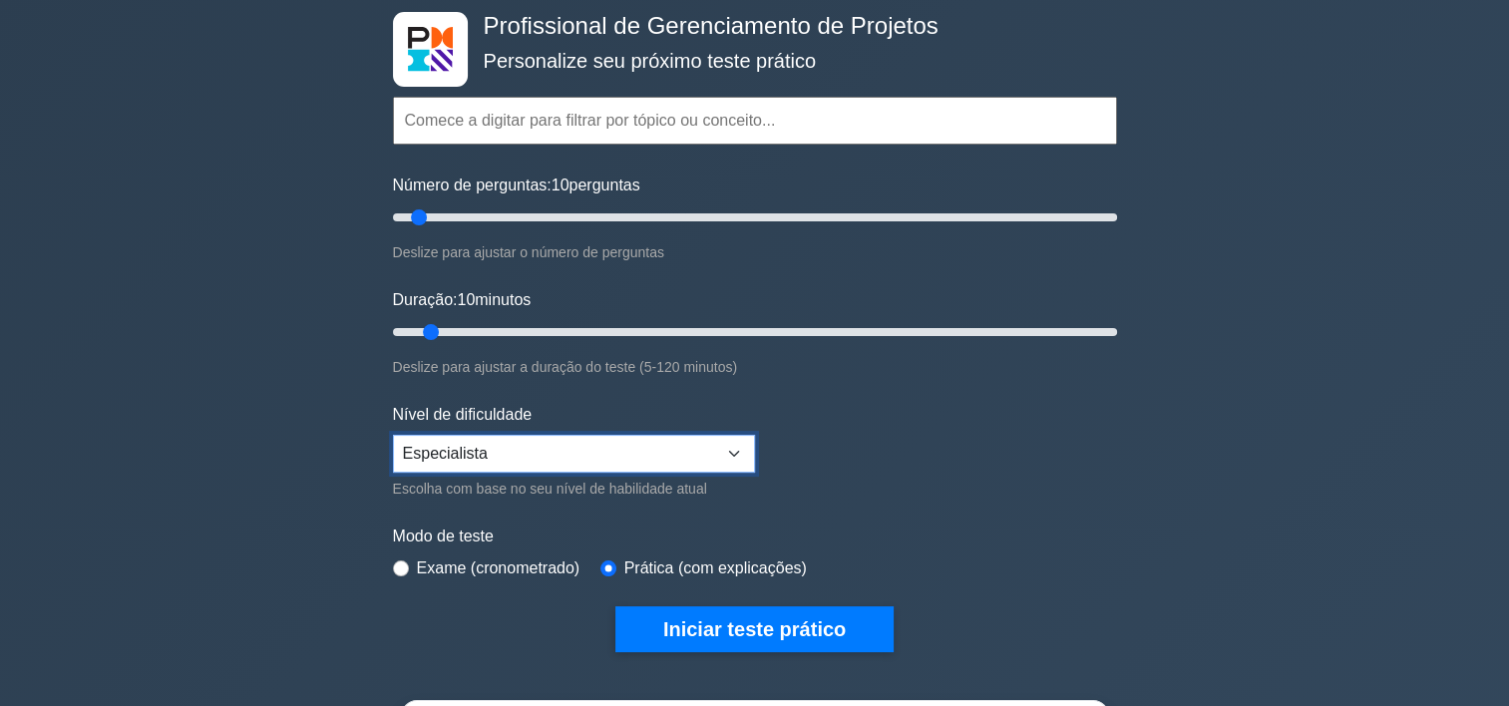
click at [652, 436] on select "Iniciante Intermediário Especialista" at bounding box center [574, 454] width 362 height 38
click at [439, 564] on label "Exame (cronometrado)" at bounding box center [499, 568] width 164 height 24
click at [409, 562] on div "Exame (cronometrado)" at bounding box center [486, 568] width 187 height 24
click at [401, 562] on input "radio" at bounding box center [401, 568] width 16 height 16
radio input "true"
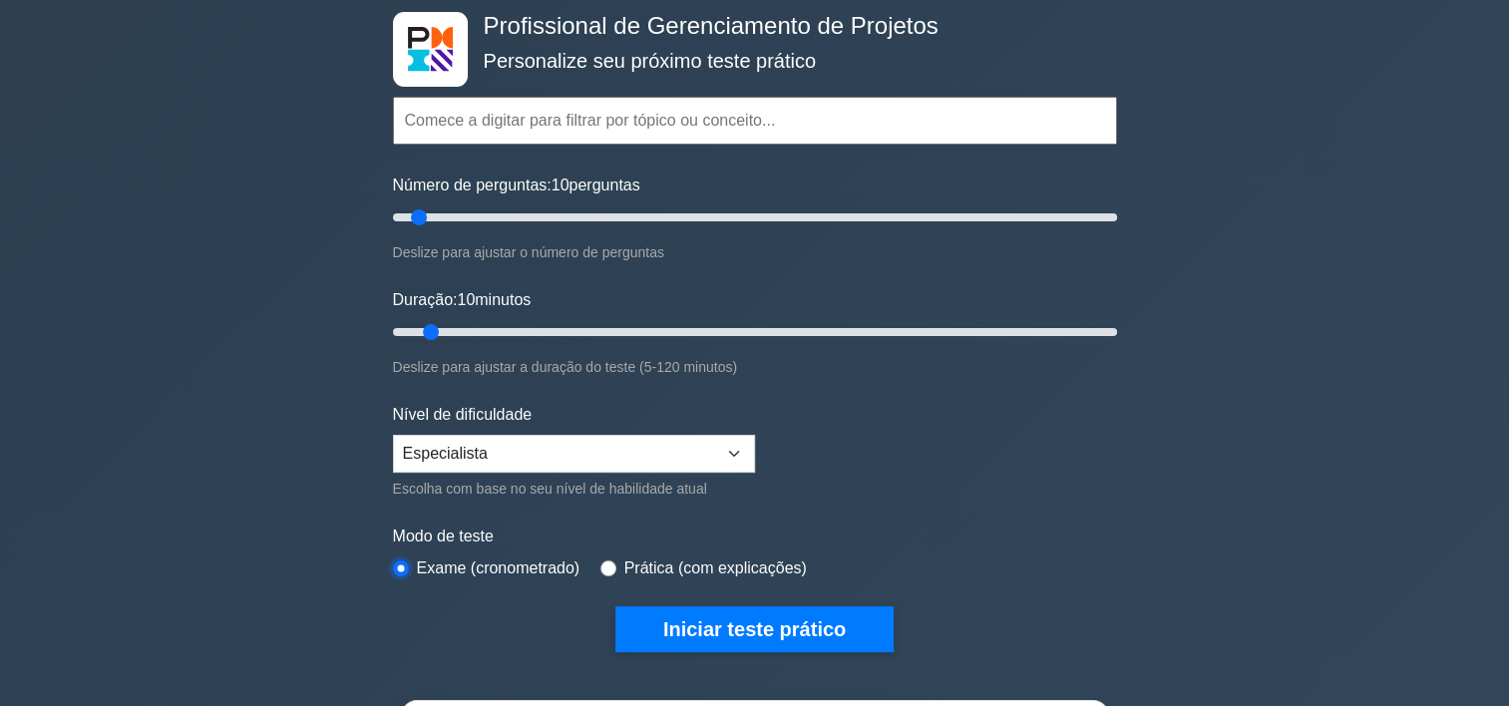
click at [399, 562] on input "radio" at bounding box center [401, 568] width 16 height 16
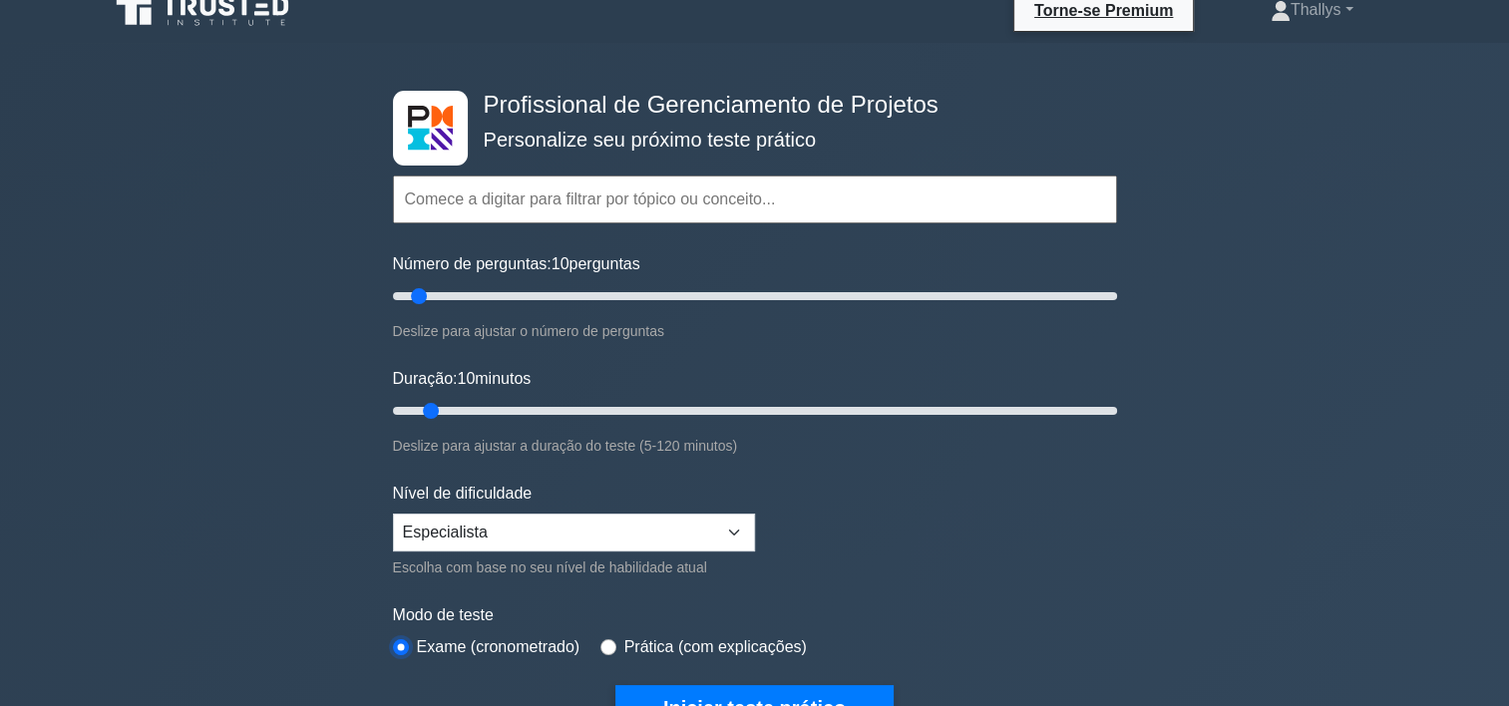
scroll to position [0, 0]
